Goal: Navigation & Orientation: Find specific page/section

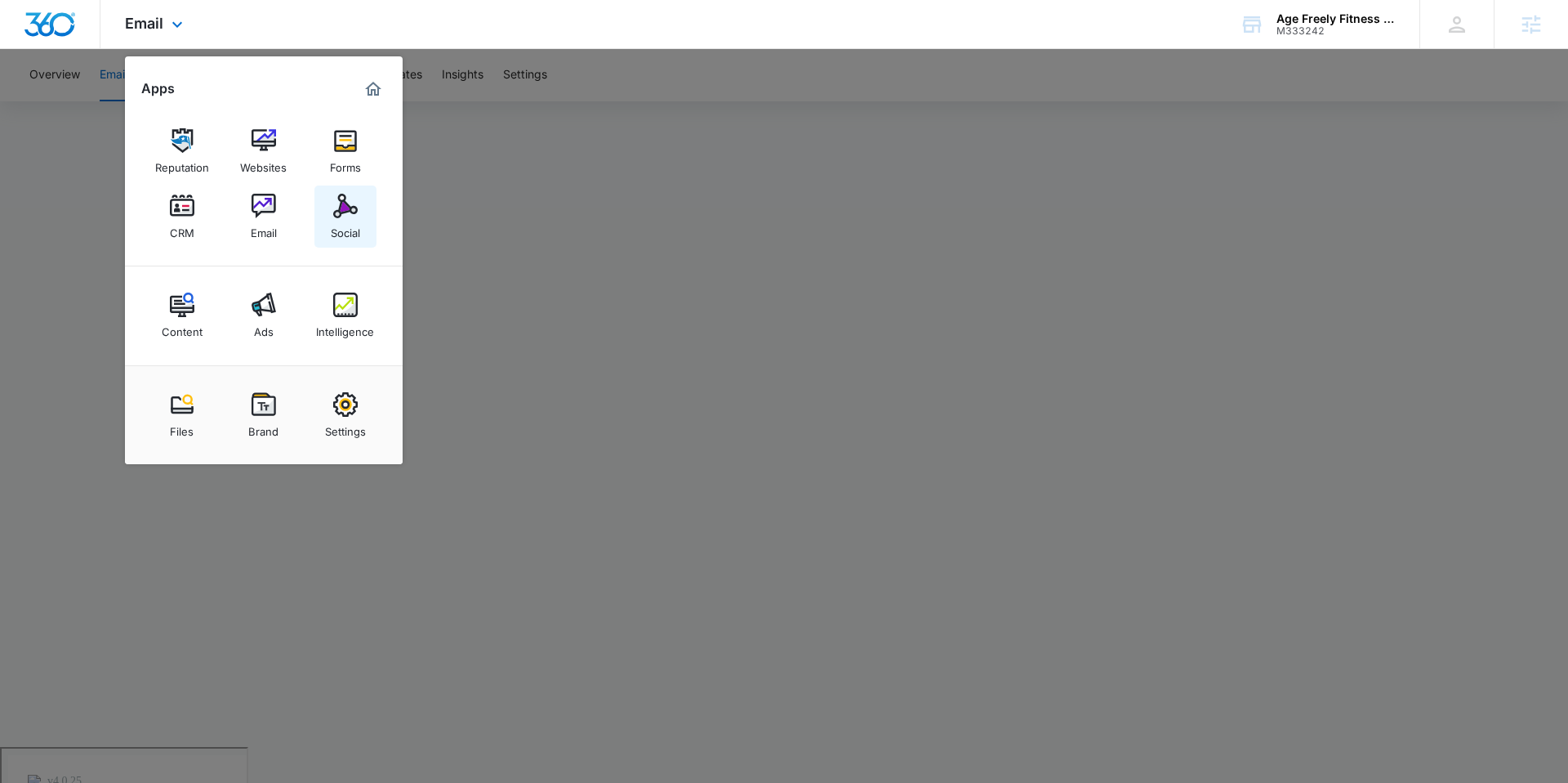
click at [343, 223] on div "Social" at bounding box center [345, 228] width 30 height 21
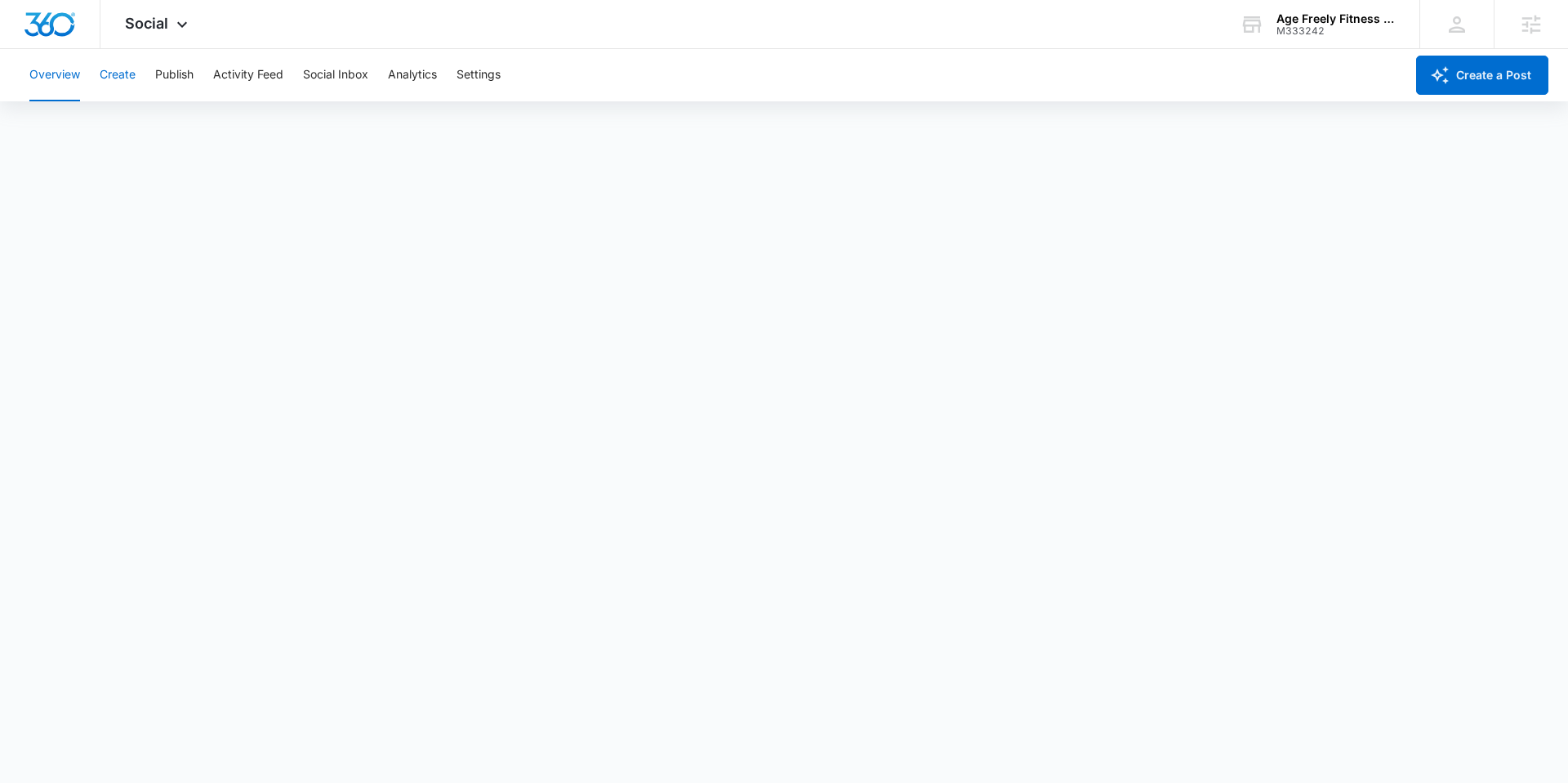
click at [120, 78] on button "Create" at bounding box center [118, 76] width 36 height 53
click at [177, 74] on button "Publish" at bounding box center [174, 76] width 38 height 53
click at [114, 78] on button "Create" at bounding box center [118, 76] width 36 height 53
click at [184, 75] on button "Publish" at bounding box center [174, 76] width 38 height 53
